Goal: Task Accomplishment & Management: Manage account settings

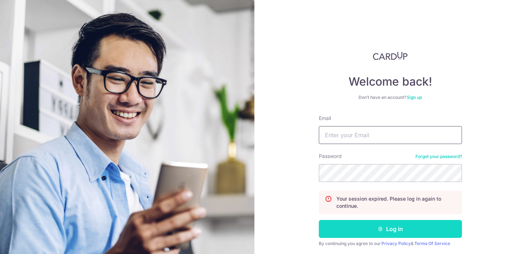
type input "[EMAIL_ADDRESS][DOMAIN_NAME]"
click at [356, 235] on button "Log in" at bounding box center [390, 229] width 143 height 18
